Goal: Check status: Check status

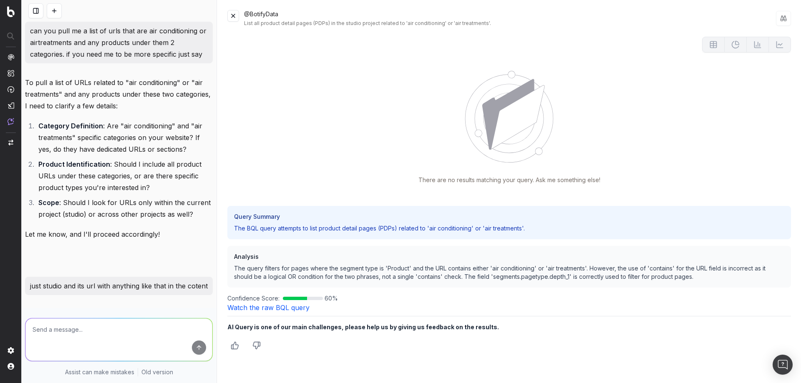
scroll to position [984, 0]
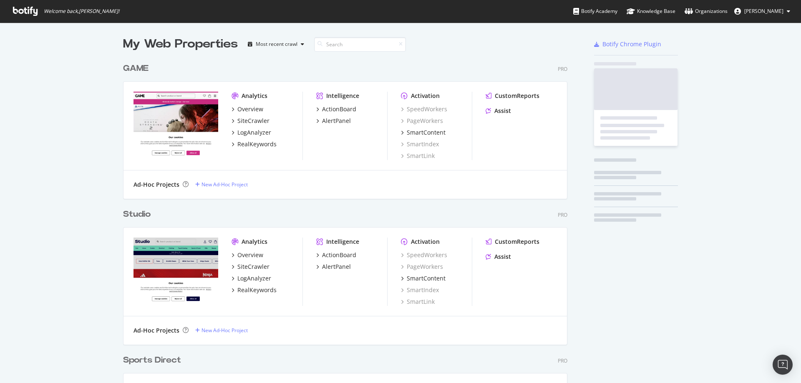
scroll to position [663, 445]
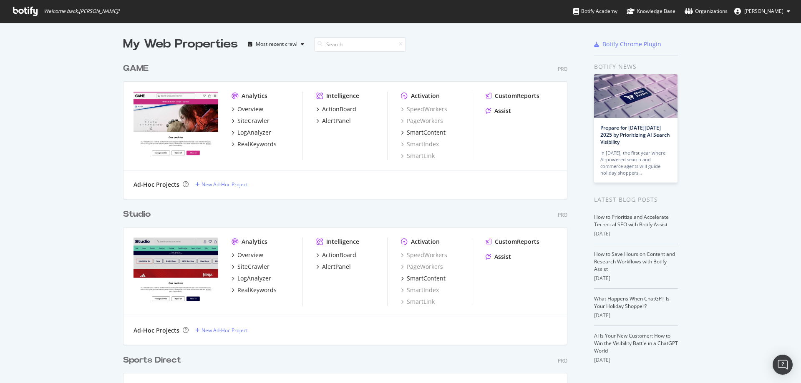
click at [246, 127] on div "Overview SiteCrawler LogAnalyzer RealKeywords" at bounding box center [266, 126] width 71 height 43
click at [246, 123] on div "SiteCrawler" at bounding box center [253, 121] width 32 height 8
